Goal: Find specific page/section: Find specific page/section

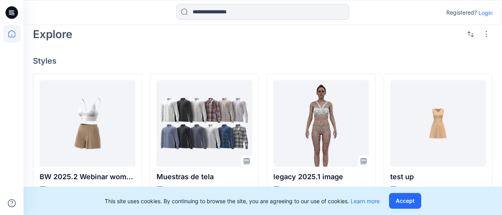
scroll to position [158, 0]
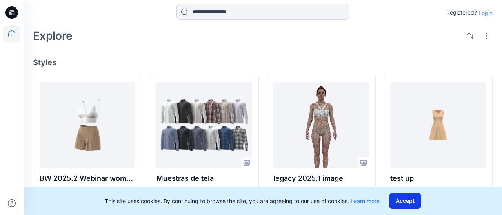
click at [407, 198] on button "Accept" at bounding box center [405, 201] width 32 height 16
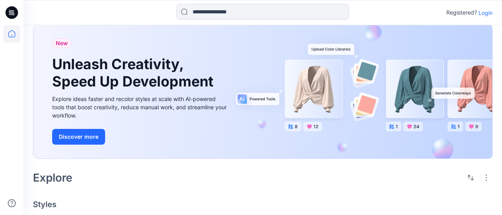
scroll to position [0, 0]
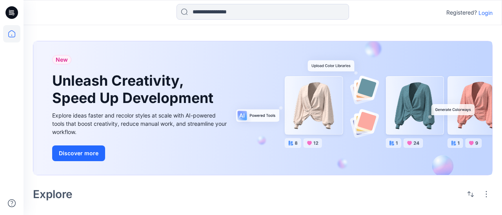
click at [482, 16] on p "Login" at bounding box center [485, 13] width 14 height 8
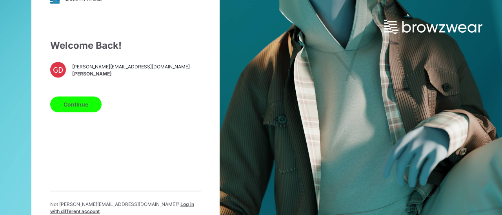
click at [69, 107] on button "Continue" at bounding box center [75, 104] width 51 height 16
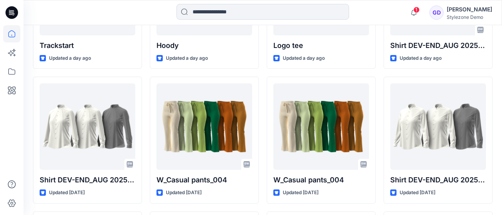
scroll to position [320, 0]
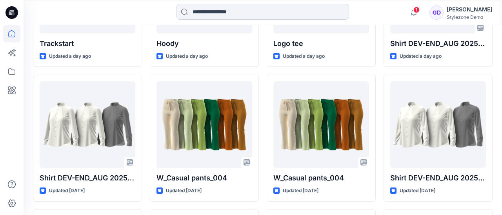
click at [266, 13] on input at bounding box center [262, 12] width 173 height 16
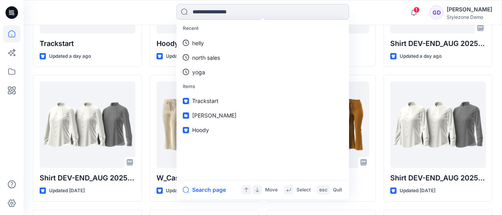
type input "*"
type input "*****"
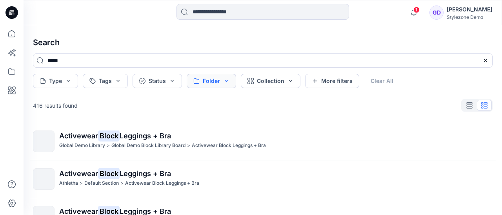
click at [224, 83] on button "Folder" at bounding box center [211, 81] width 49 height 14
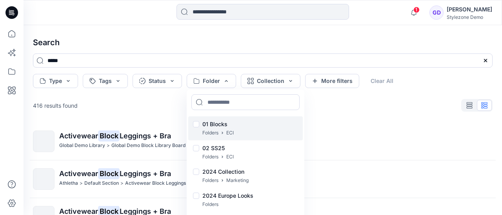
click at [210, 133] on p "Folders" at bounding box center [210, 133] width 16 height 8
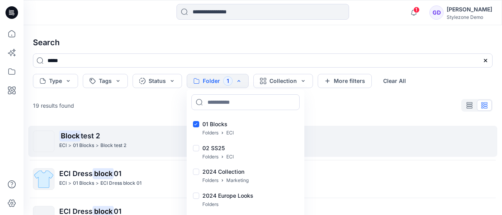
click at [63, 138] on mark "Block" at bounding box center [70, 135] width 22 height 11
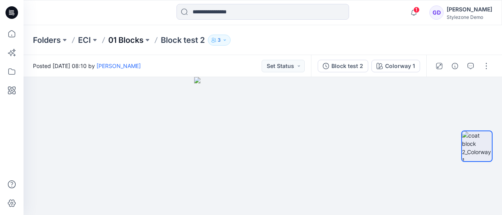
click at [126, 42] on p "01 Blocks" at bounding box center [125, 40] width 35 height 11
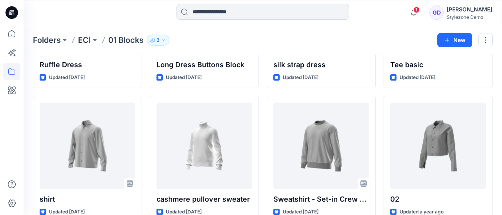
scroll to position [531, 0]
